Goal: Information Seeking & Learning: Learn about a topic

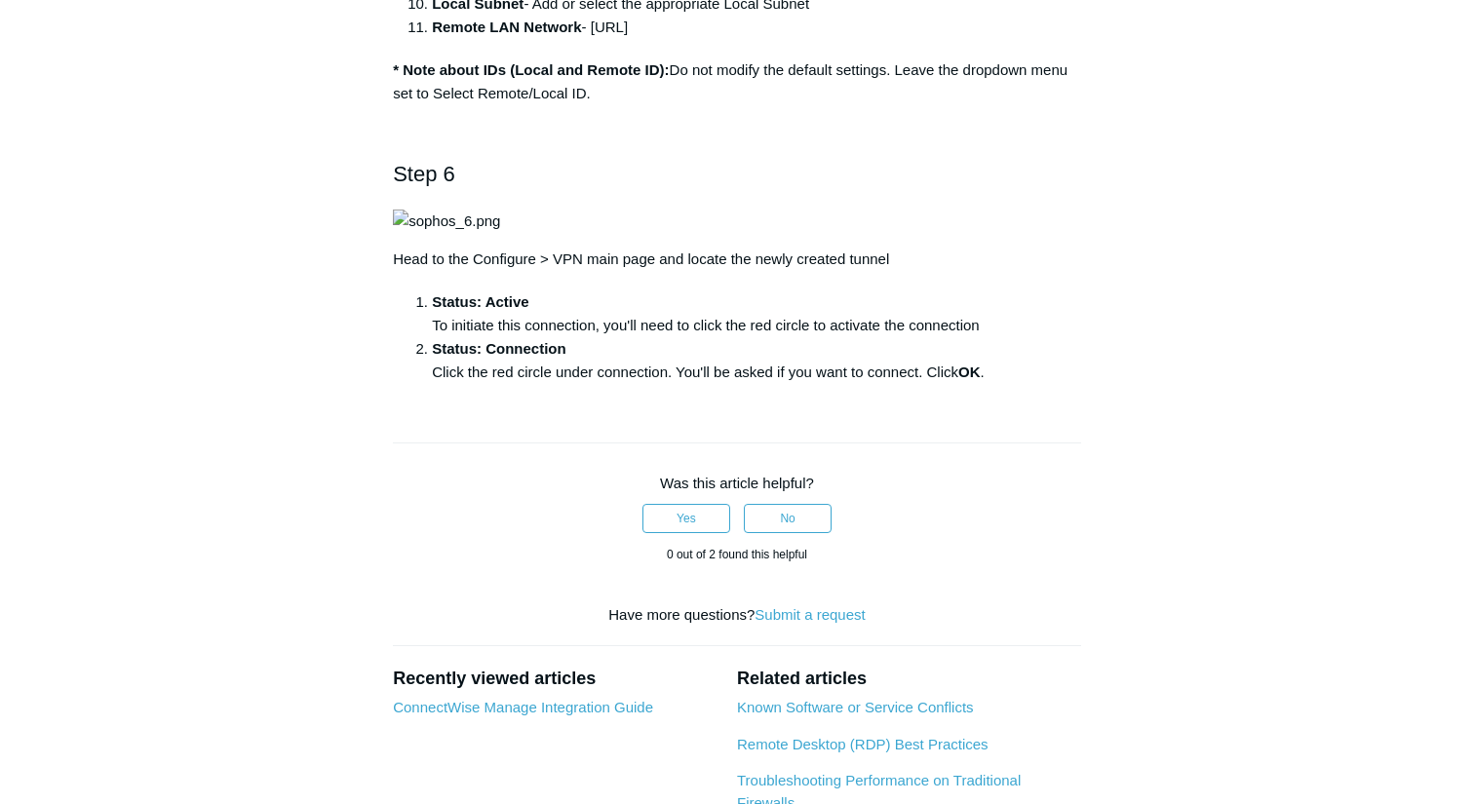
scroll to position [2109, 0]
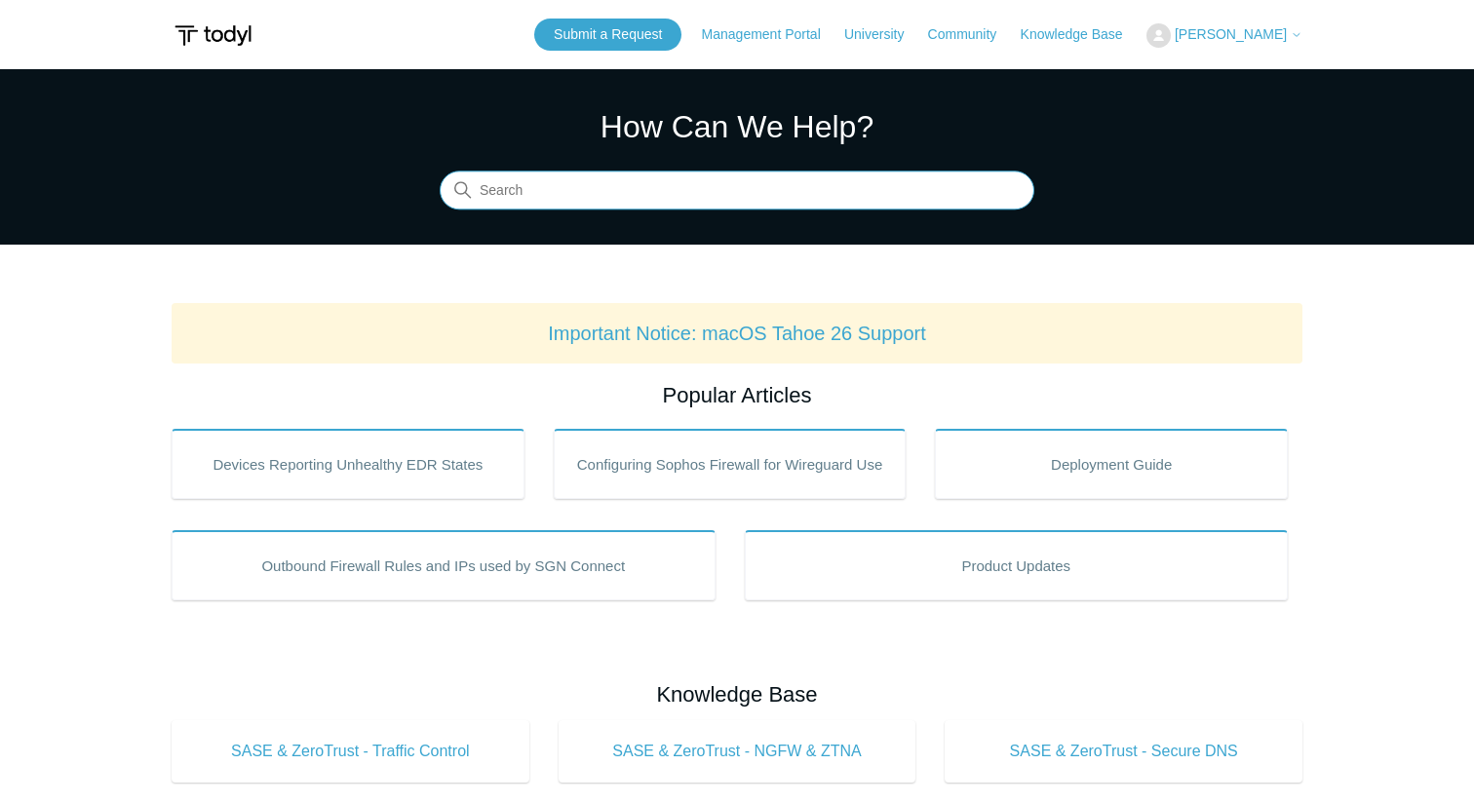
click at [863, 191] on input "Search" at bounding box center [737, 191] width 595 height 39
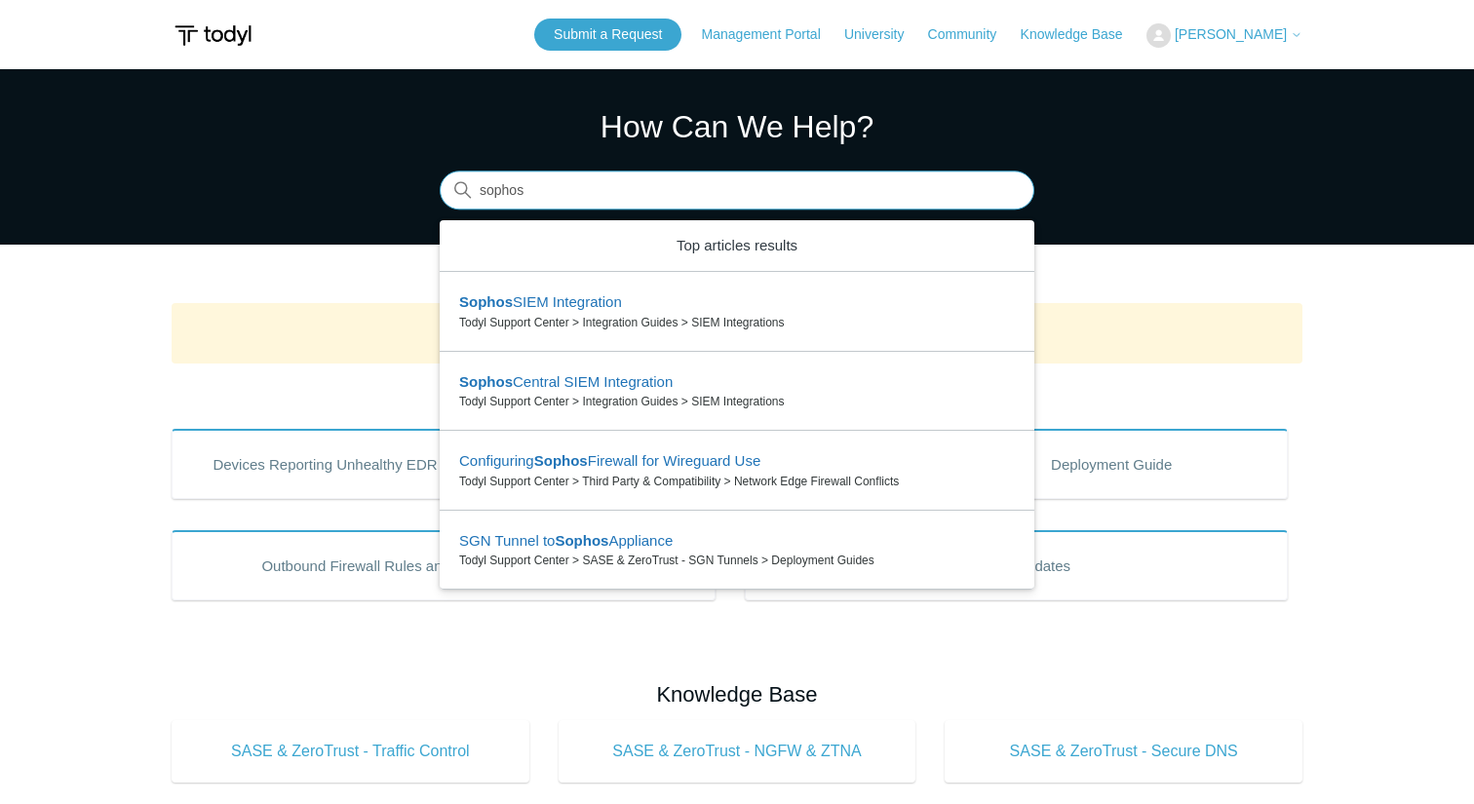
type input "sophos"
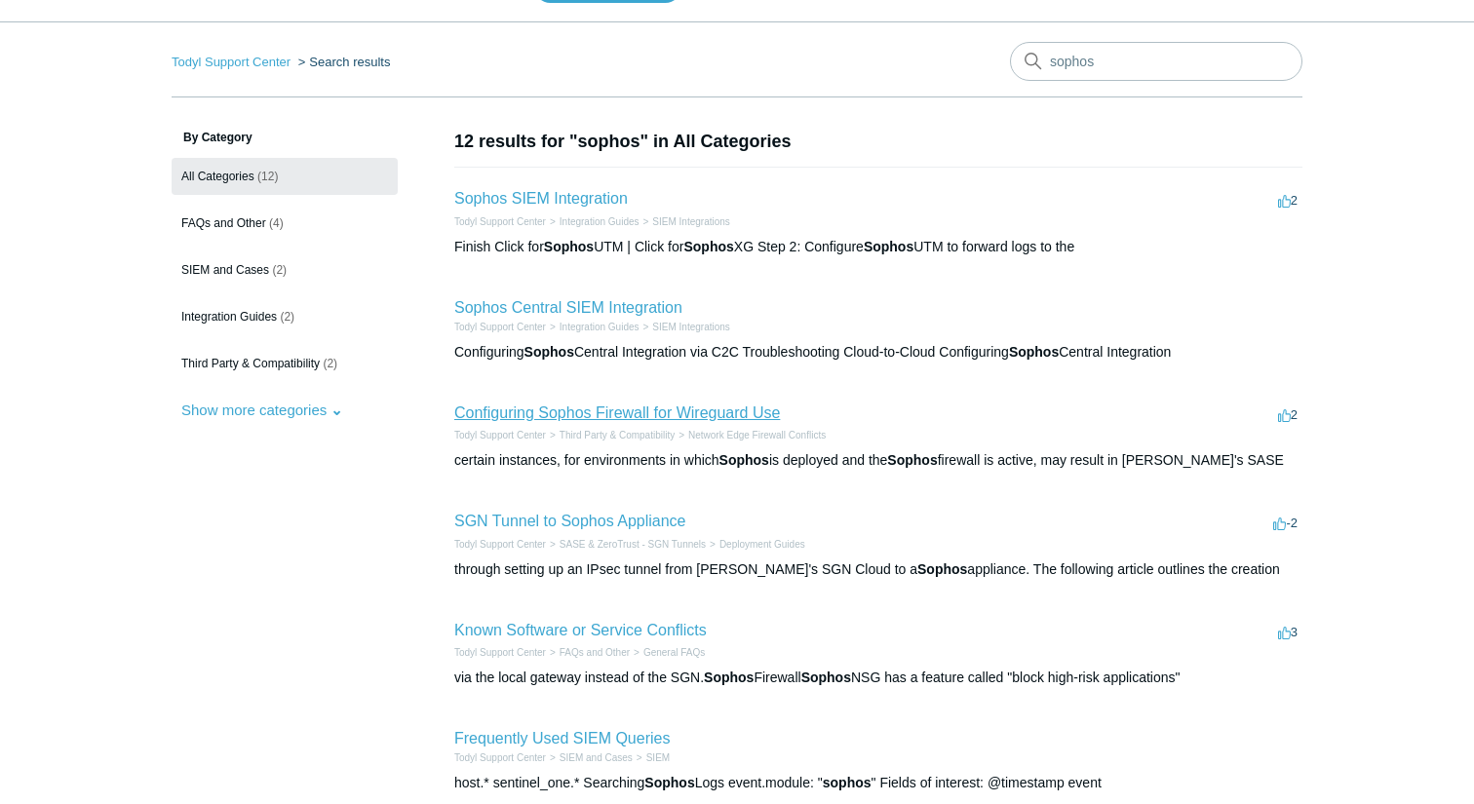
scroll to position [50, 0]
click at [611, 512] on link "SGN Tunnel to Sophos Appliance" at bounding box center [570, 519] width 232 height 17
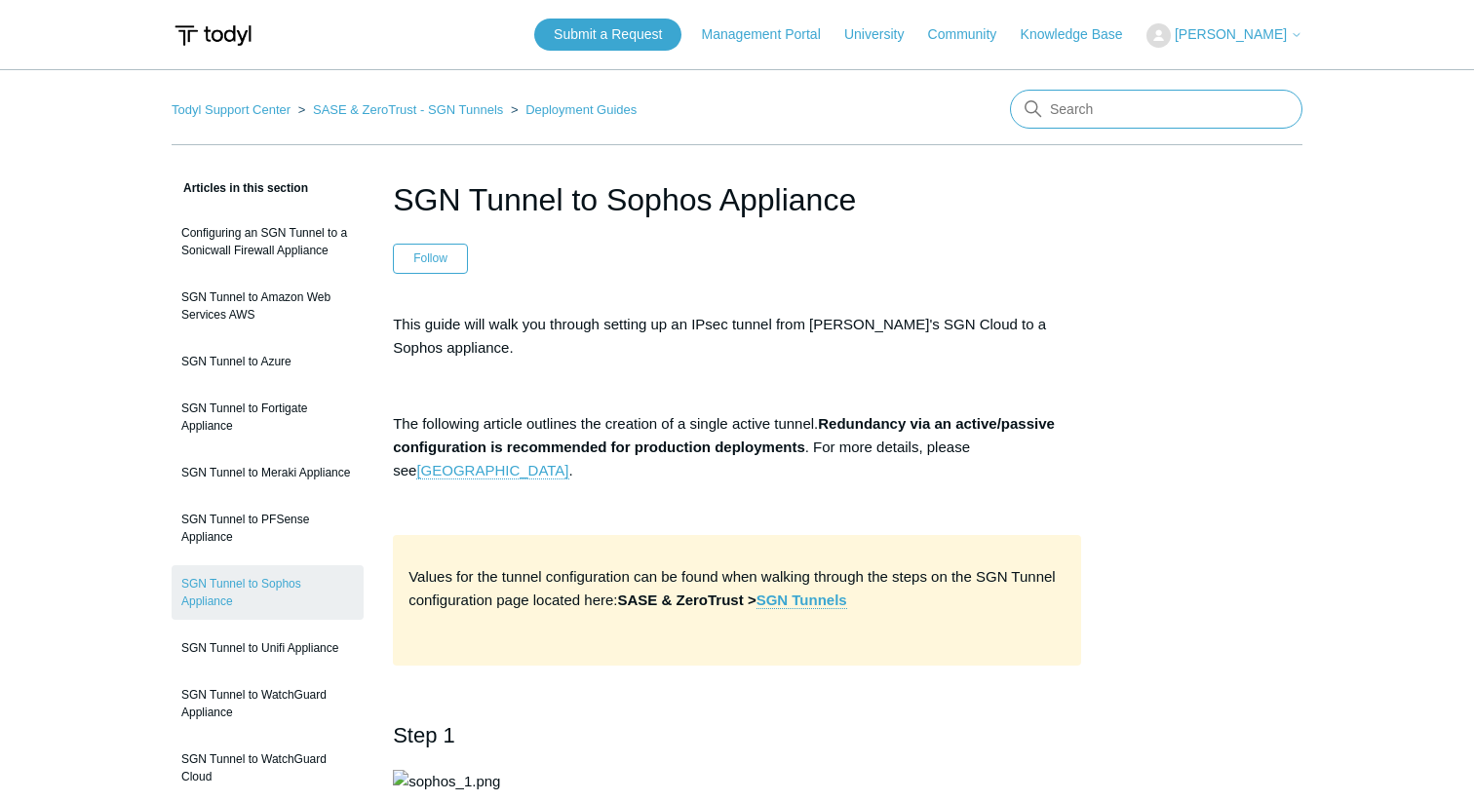
click at [1102, 108] on input "Search" at bounding box center [1156, 109] width 292 height 39
type input "re-auth"
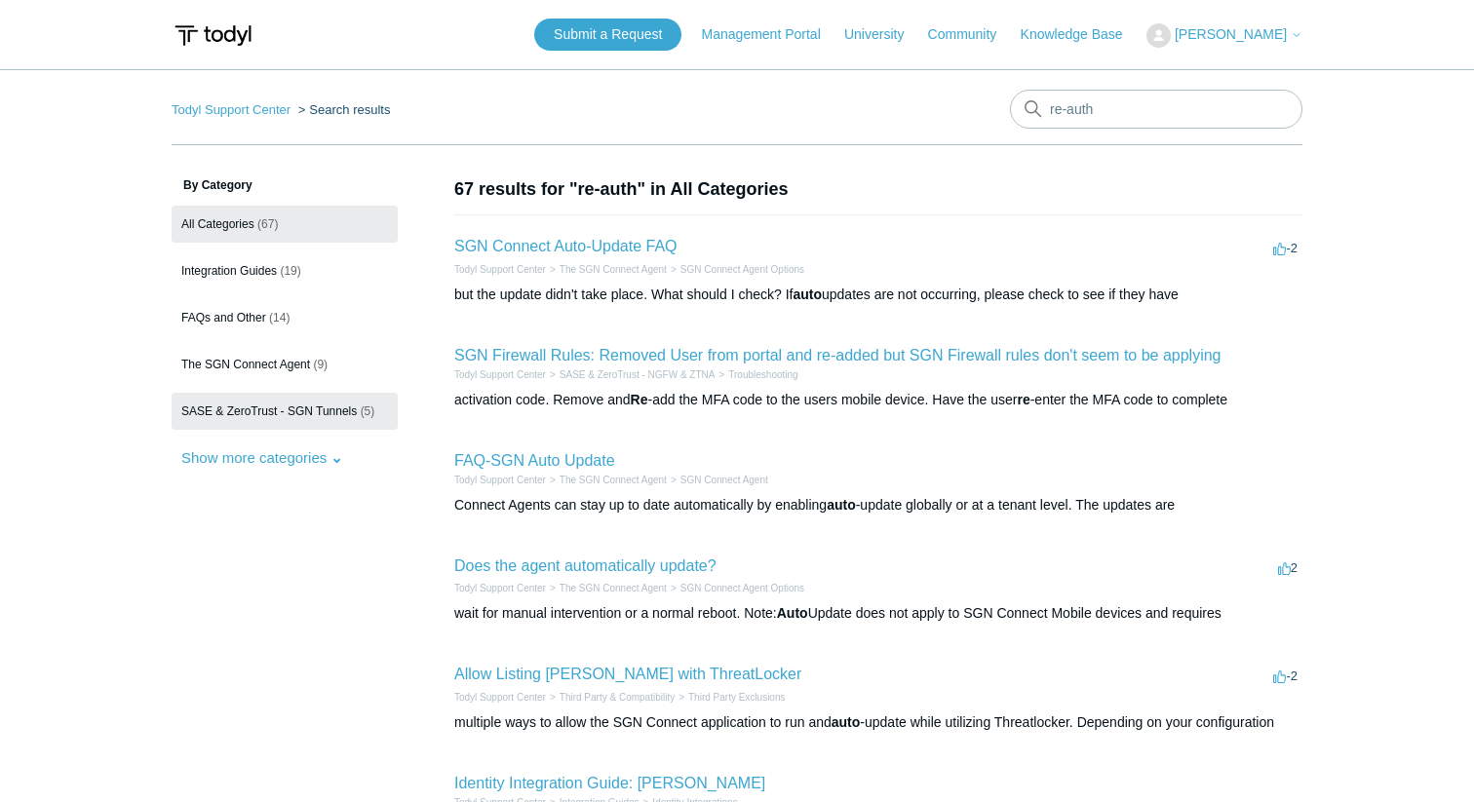
click at [310, 412] on span "SASE & ZeroTrust - SGN Tunnels" at bounding box center [268, 412] width 175 height 14
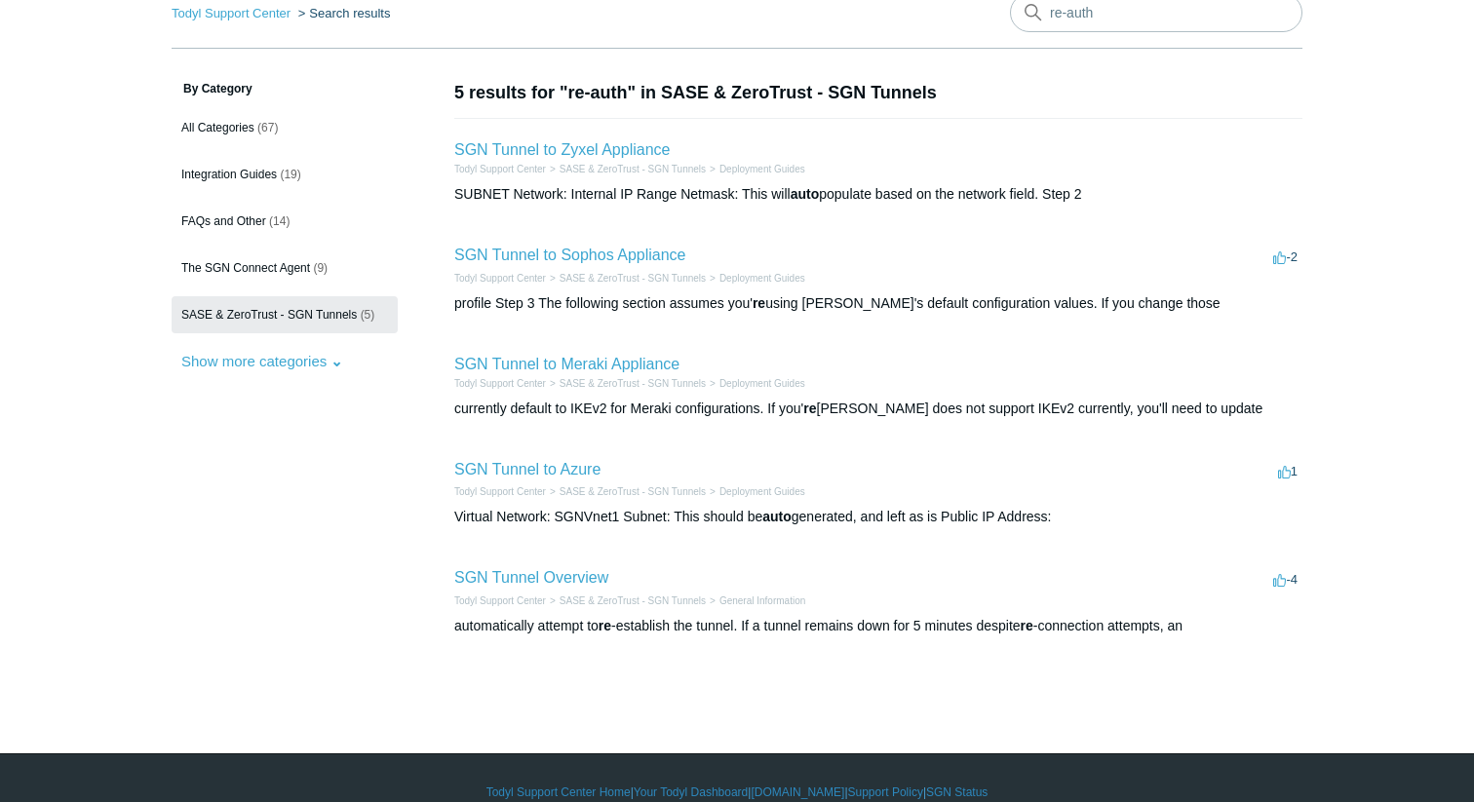
scroll to position [111, 0]
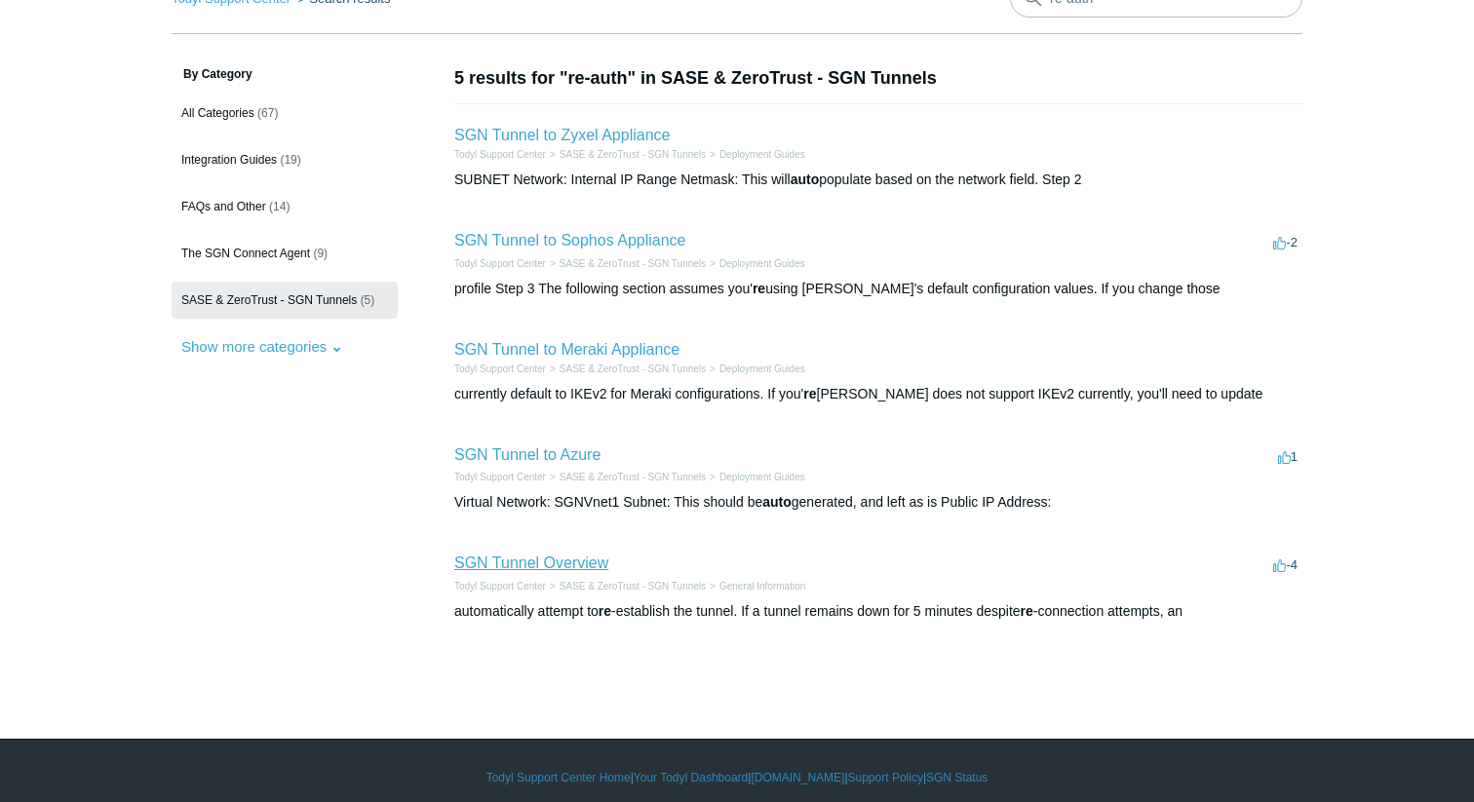
click at [590, 560] on link "SGN Tunnel Overview" at bounding box center [531, 563] width 154 height 17
click at [644, 348] on link "SGN Tunnel to Meraki Appliance" at bounding box center [566, 349] width 225 height 17
click at [570, 455] on link "SGN Tunnel to Azure" at bounding box center [527, 455] width 146 height 17
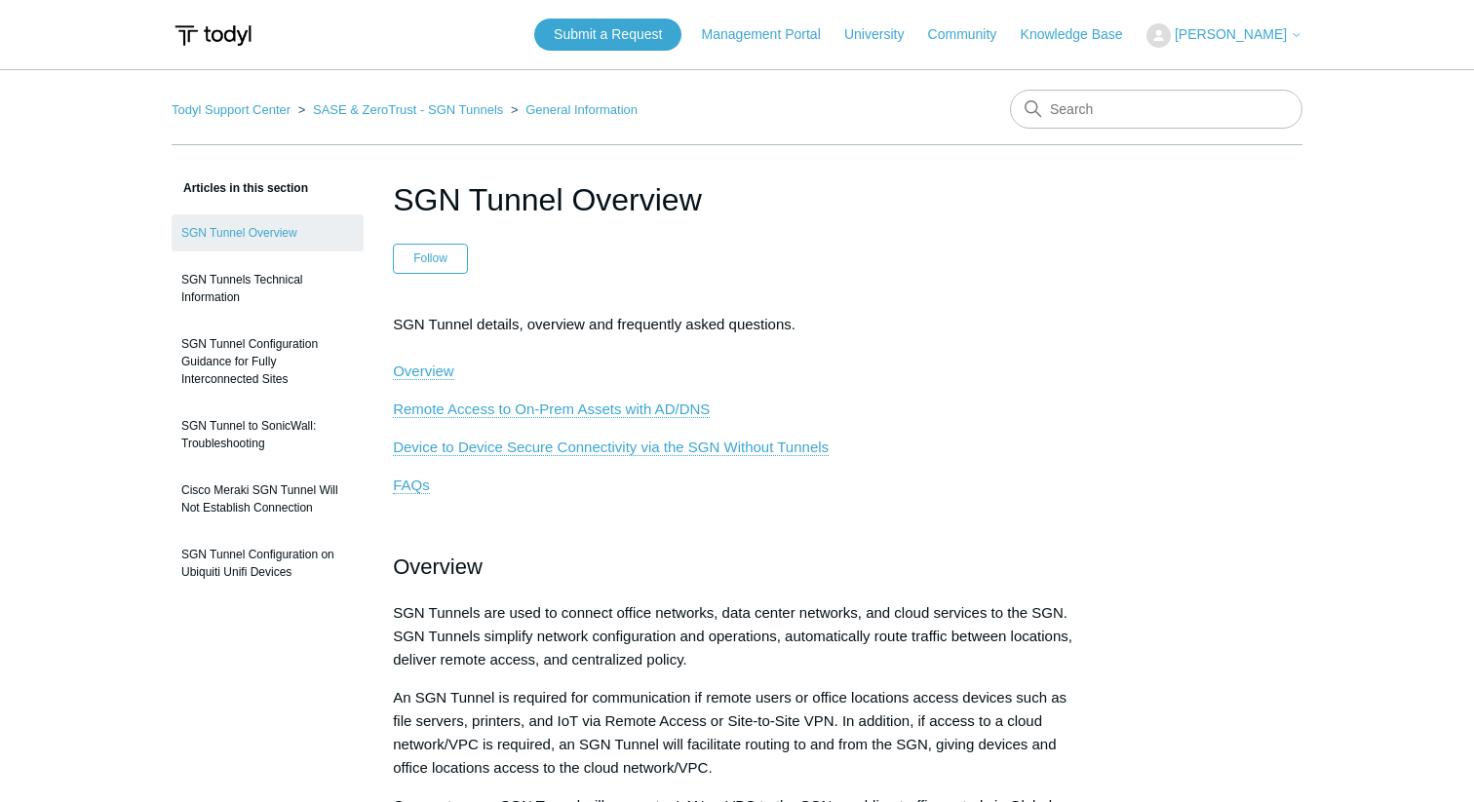
scroll to position [2420, 0]
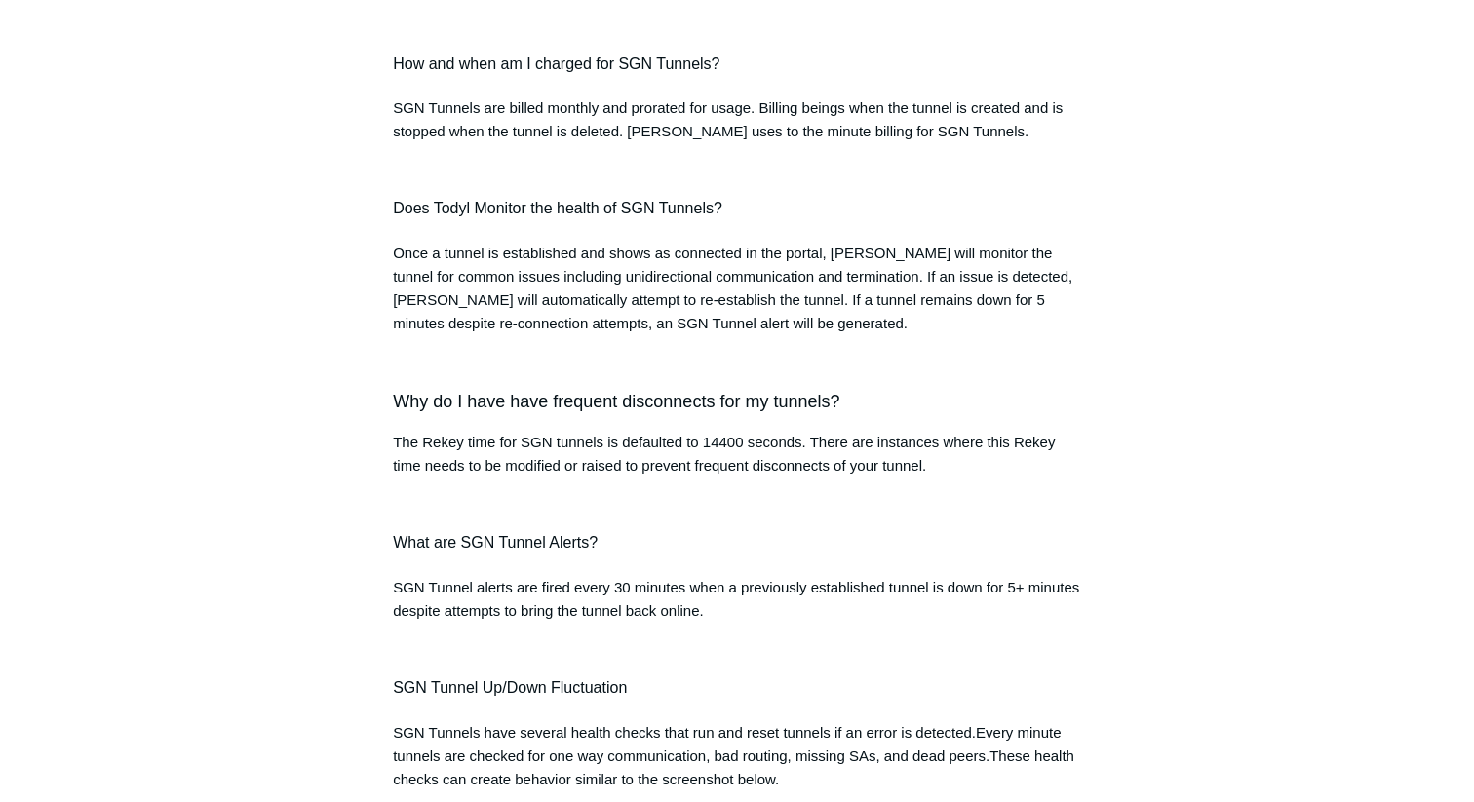
click at [823, 331] on span "Once a tunnel is established and shows as connected in the portal, Todyl will m…" at bounding box center [733, 288] width 680 height 87
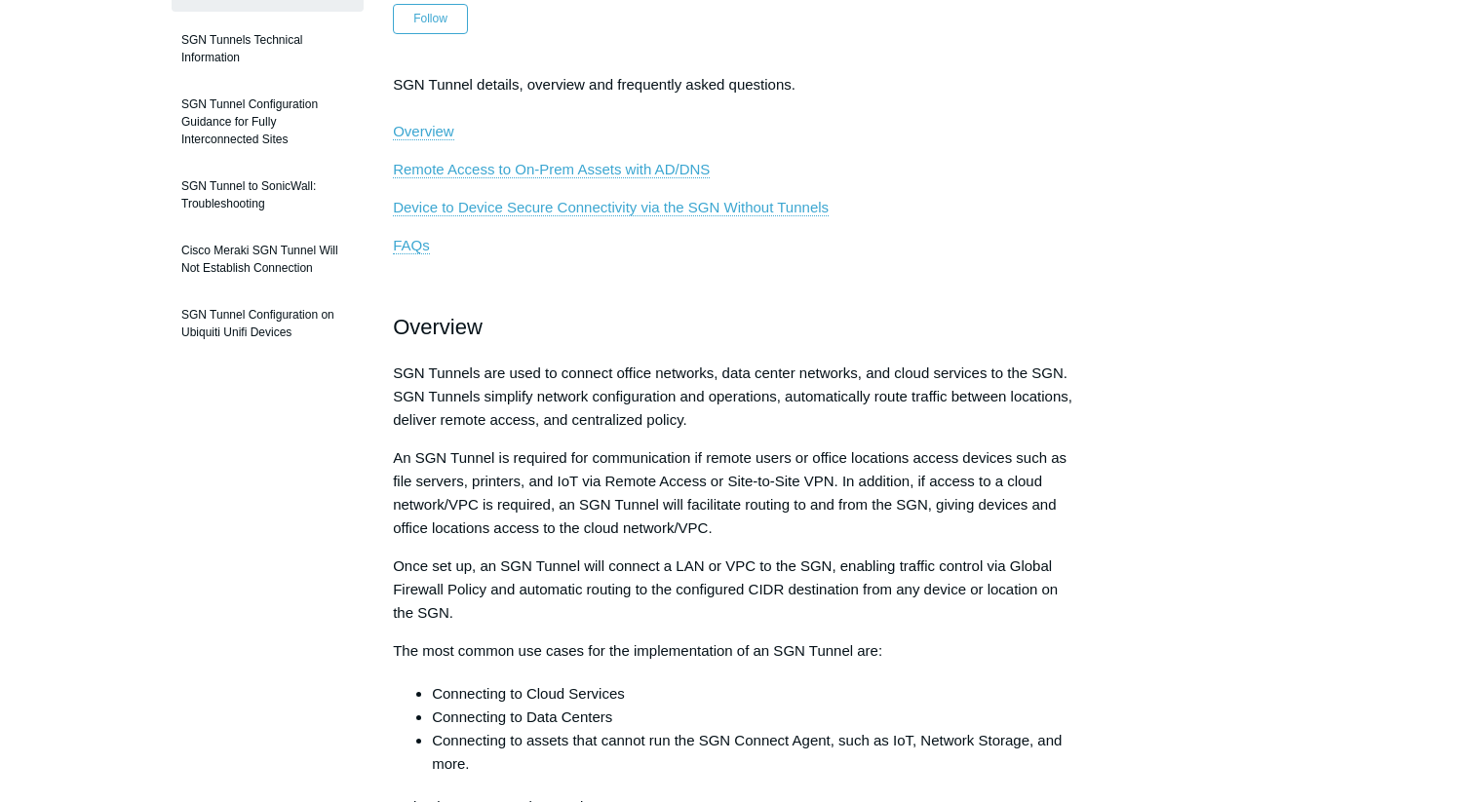
scroll to position [236, 0]
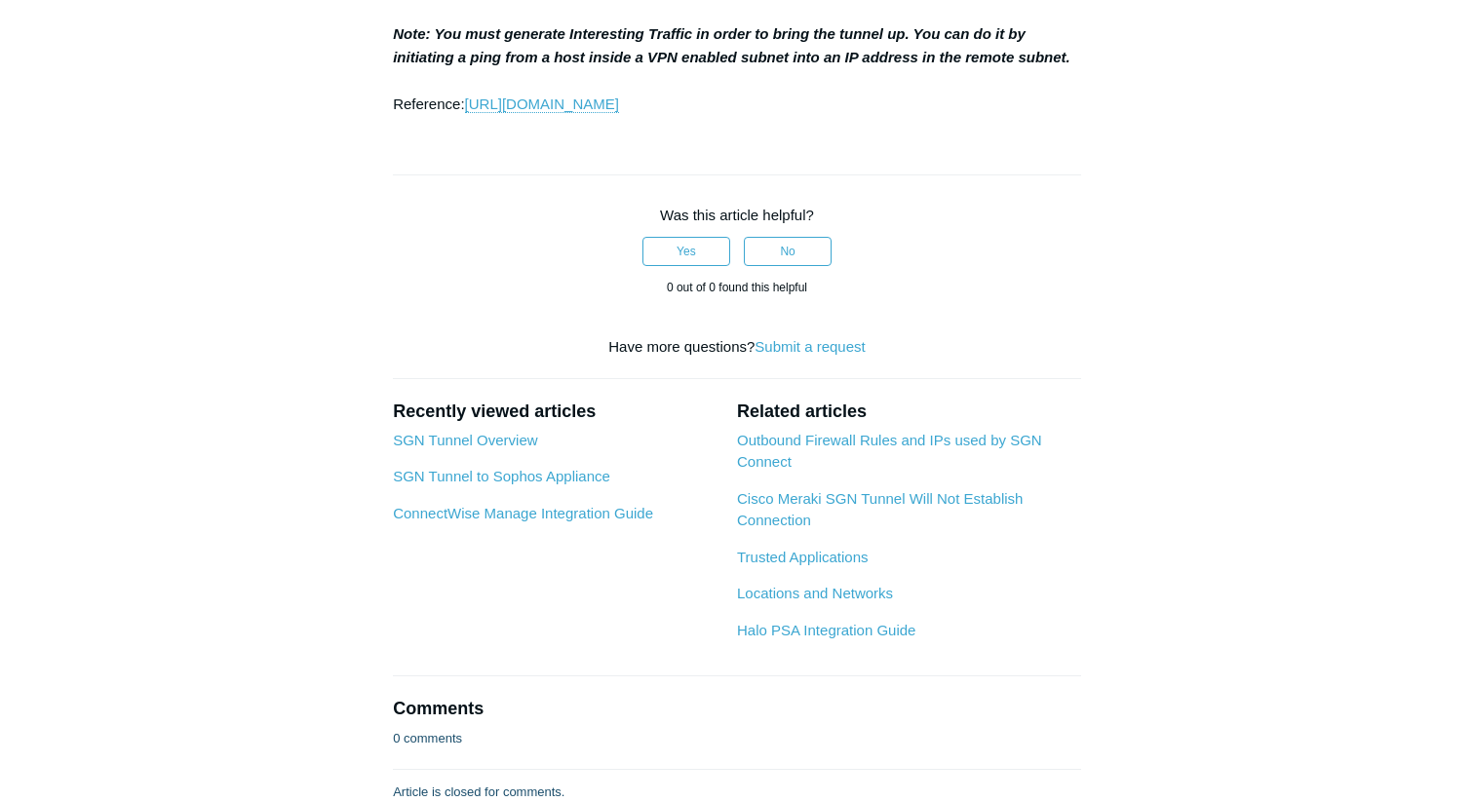
scroll to position [2419, 0]
